Goal: Task Accomplishment & Management: Manage account settings

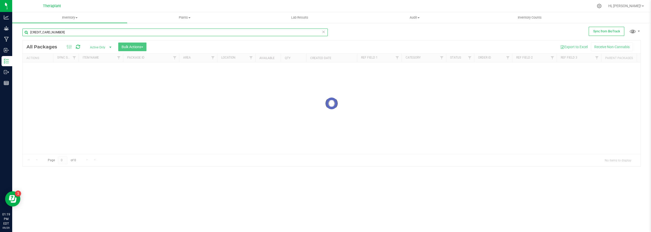
click at [63, 31] on input "3059582544316921" at bounding box center [174, 32] width 305 height 8
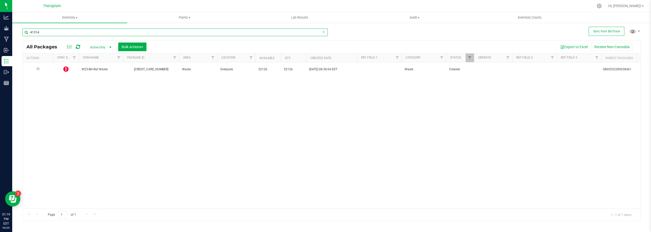
type input "41314"
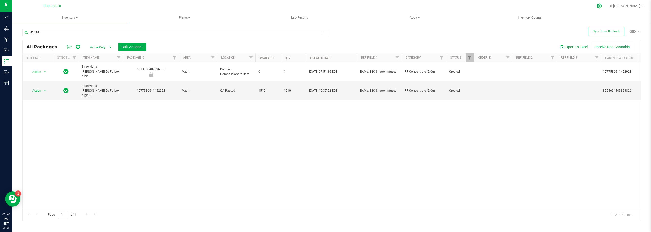
click at [602, 5] on icon at bounding box center [598, 5] width 5 height 5
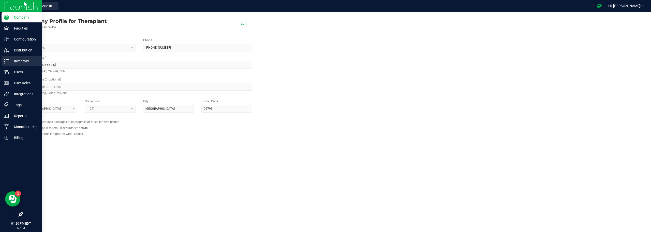
click at [16, 63] on p "Inventory" at bounding box center [24, 61] width 31 height 6
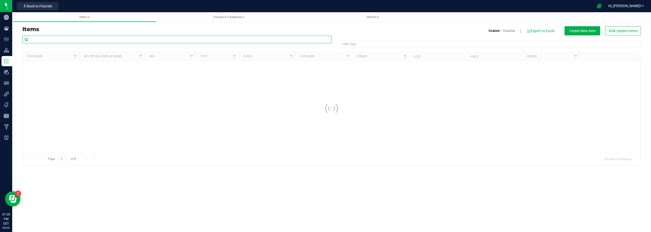
click at [83, 39] on input "text" at bounding box center [176, 40] width 309 height 8
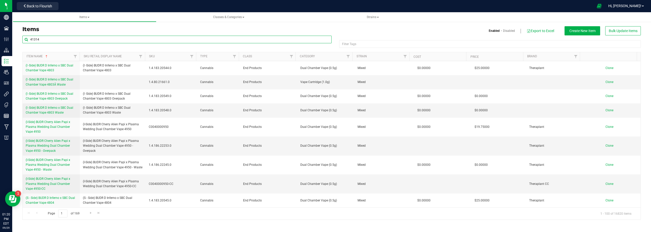
type input "41314"
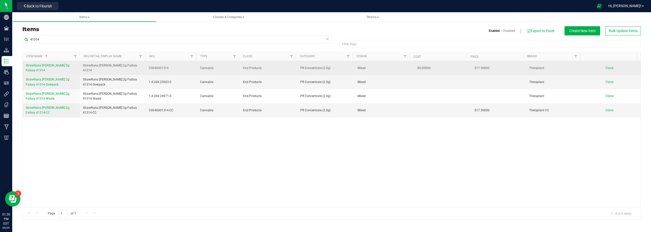
click at [62, 66] on span "StrawNana Mintz 2g Fatboy 41314" at bounding box center [48, 68] width 44 height 8
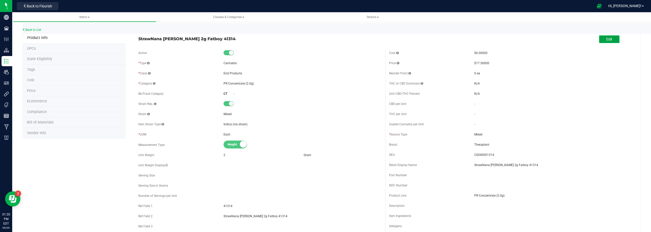
click at [610, 38] on button "Edit" at bounding box center [609, 39] width 20 height 8
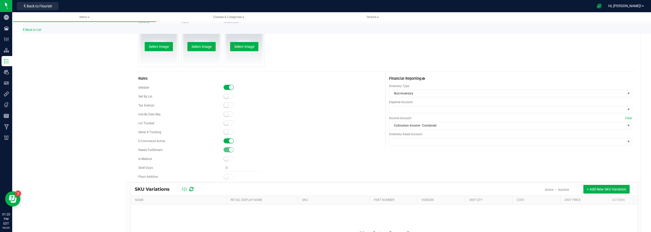
scroll to position [293, 0]
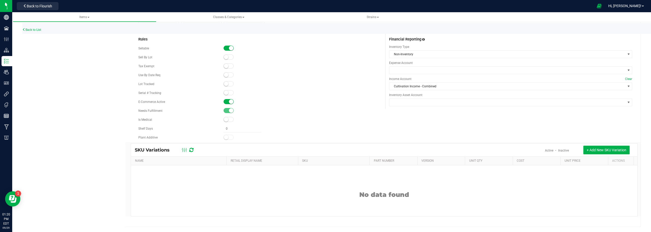
click at [229, 101] on small at bounding box center [231, 101] width 5 height 5
click at [283, 98] on div "E-Commerce Active" at bounding box center [259, 102] width 243 height 8
click at [87, 11] on div at bounding box center [327, 6] width 533 height 10
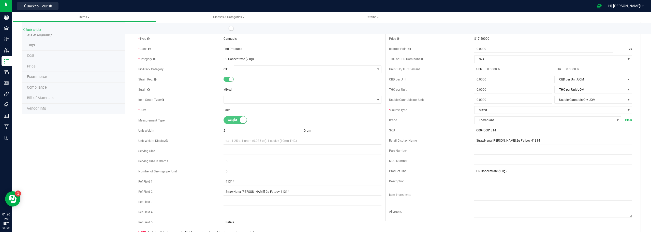
scroll to position [0, 0]
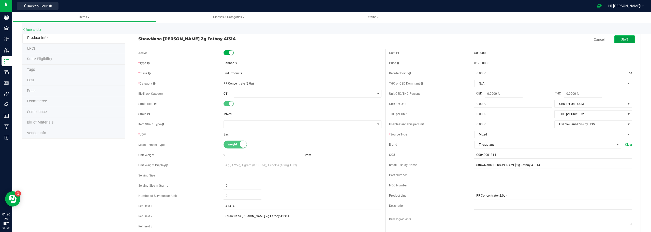
click at [623, 39] on span "Save" at bounding box center [625, 39] width 8 height 4
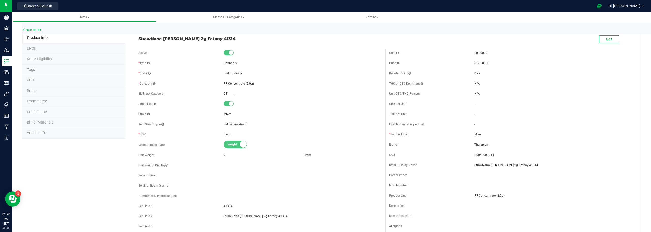
click at [122, 3] on div at bounding box center [327, 6] width 533 height 10
click at [602, 45] on div "Edit" at bounding box center [510, 39] width 251 height 13
click at [606, 41] on span "Edit" at bounding box center [609, 39] width 6 height 4
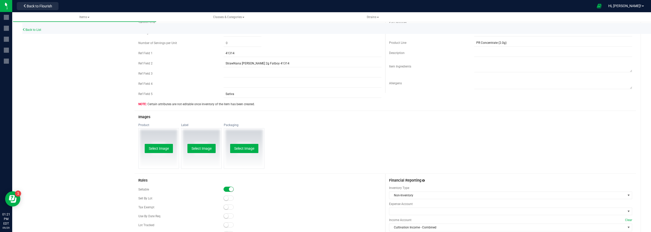
scroll to position [229, 0]
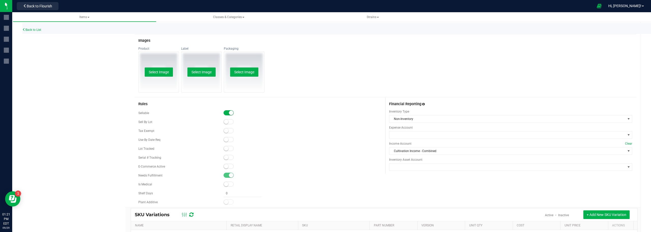
click at [226, 166] on small at bounding box center [226, 166] width 5 height 5
click at [305, 172] on div "Needs Fulfillment" at bounding box center [259, 175] width 243 height 8
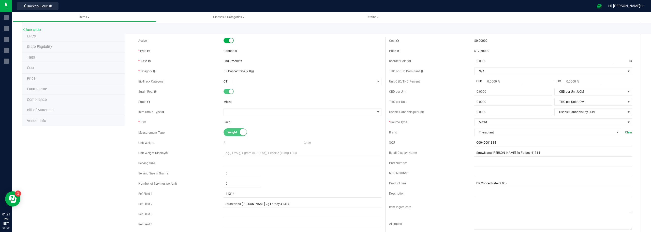
scroll to position [0, 0]
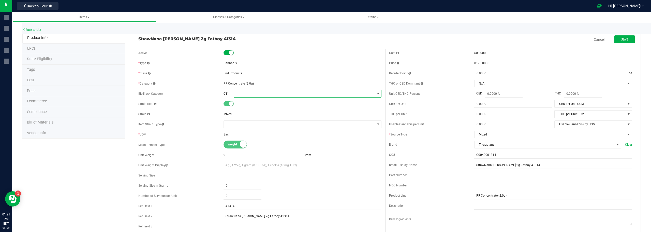
click at [349, 96] on span at bounding box center [304, 93] width 141 height 7
click at [355, 78] on div "Active * Type Cannabis * Class End Products * Category" at bounding box center [259, 156] width 251 height 214
click at [356, 31] on div "Back to List" at bounding box center [347, 28] width 651 height 11
click at [616, 39] on button "Save" at bounding box center [624, 39] width 20 height 8
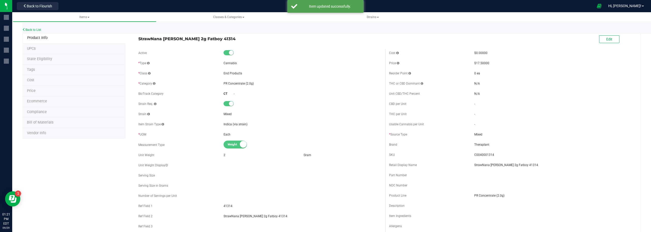
click at [68, 4] on div at bounding box center [327, 6] width 533 height 10
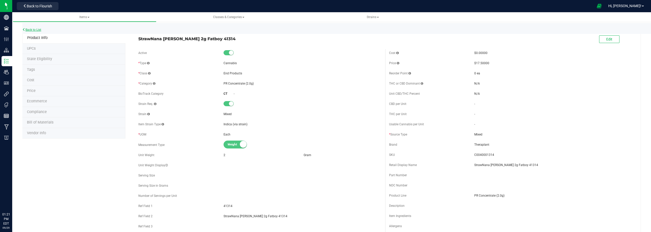
click at [28, 30] on link "Back to List" at bounding box center [31, 30] width 19 height 4
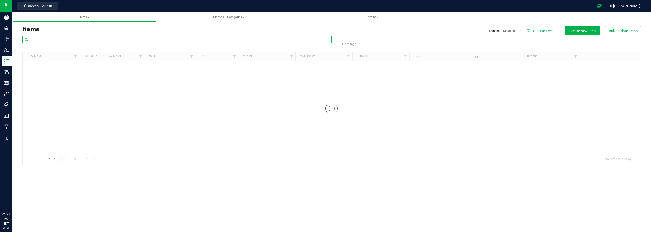
click at [120, 43] on input "text" at bounding box center [176, 40] width 309 height 8
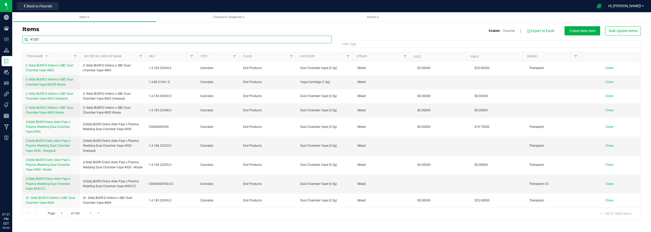
type input "41207"
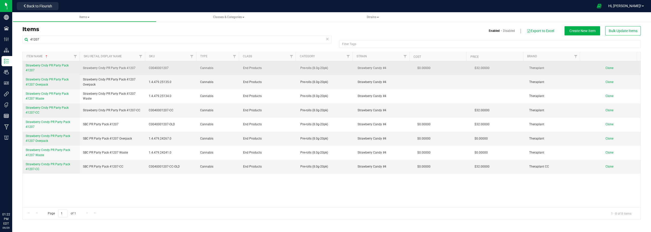
click at [55, 66] on span "Strawberry Cndy PR Party Pack 41207" at bounding box center [47, 68] width 43 height 8
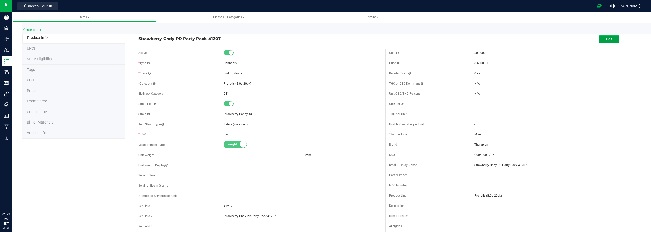
click at [606, 38] on span "Edit" at bounding box center [609, 39] width 6 height 4
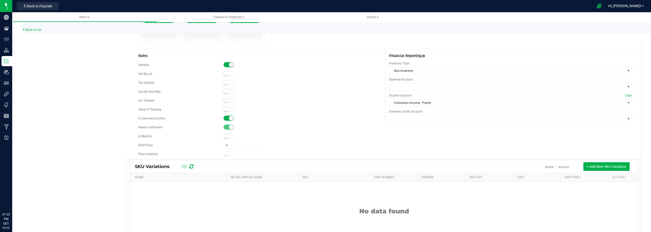
scroll to position [293, 0]
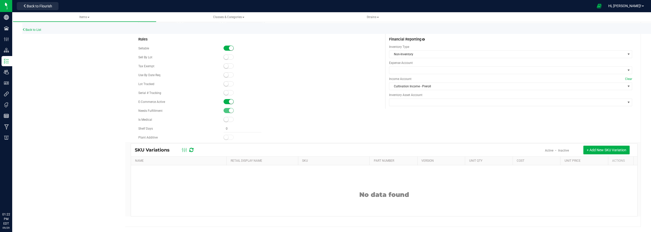
click at [229, 103] on small at bounding box center [231, 101] width 5 height 5
click at [333, 98] on div "E-Commerce Active" at bounding box center [259, 102] width 243 height 8
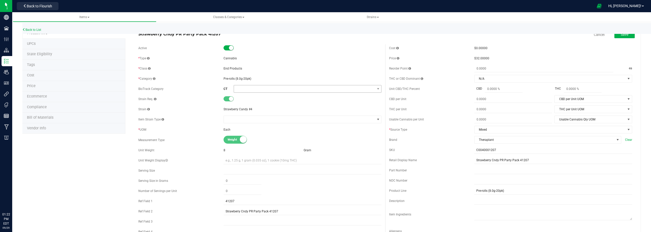
scroll to position [0, 0]
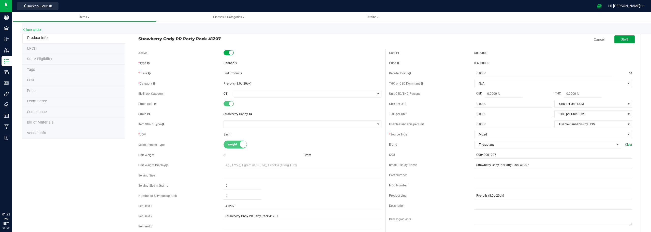
click at [621, 40] on span "Save" at bounding box center [625, 39] width 8 height 4
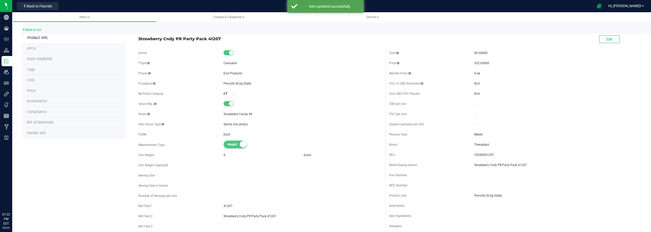
click at [79, 5] on div at bounding box center [327, 6] width 533 height 10
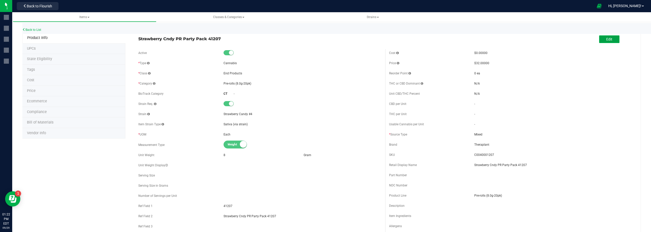
click at [613, 39] on button "Edit" at bounding box center [609, 39] width 20 height 8
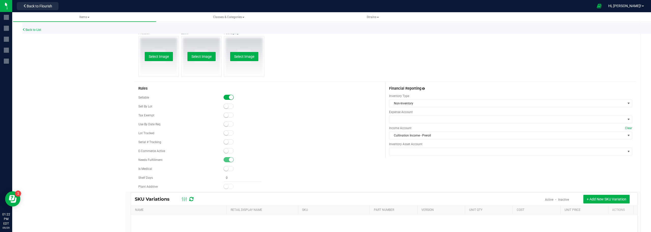
scroll to position [280, 0]
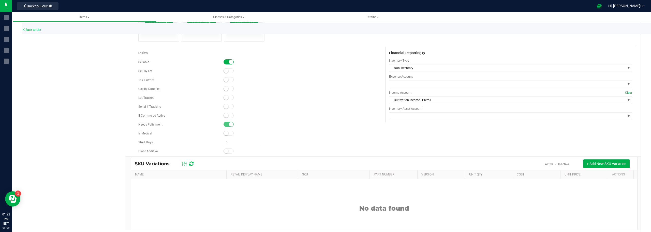
click at [228, 114] on span at bounding box center [228, 115] width 10 height 5
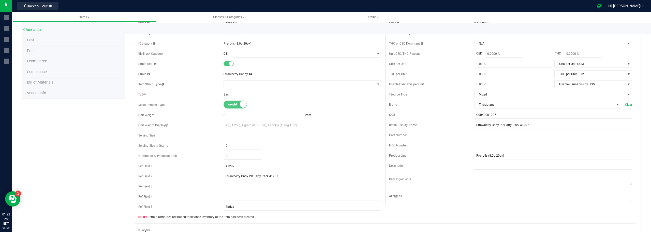
scroll to position [0, 0]
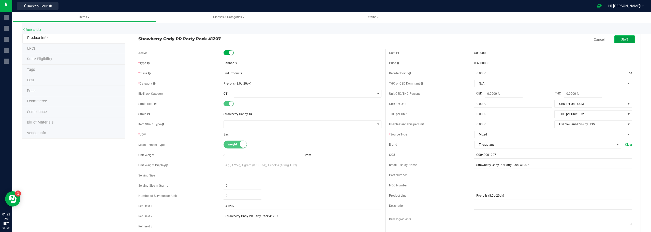
click at [621, 41] on span "Save" at bounding box center [625, 39] width 8 height 4
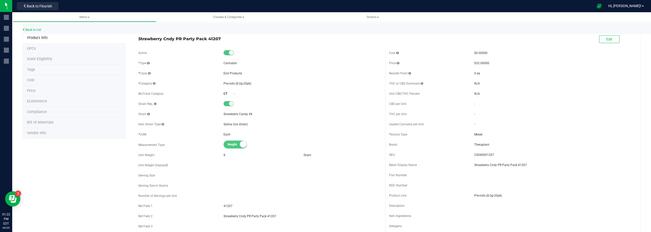
click at [95, 8] on div at bounding box center [327, 6] width 533 height 10
